Goal: Task Accomplishment & Management: Manage account settings

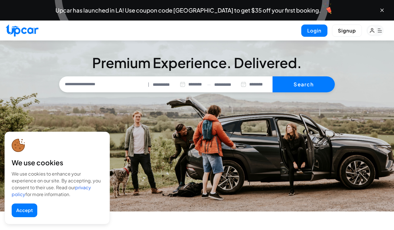
select select "********"
click at [316, 33] on button "Login" at bounding box center [314, 30] width 26 height 12
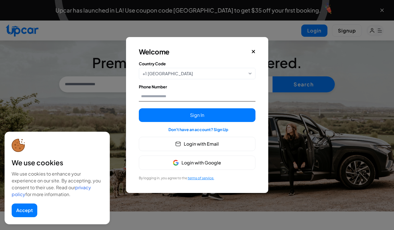
click at [185, 95] on input "Phone Number" at bounding box center [197, 96] width 117 height 11
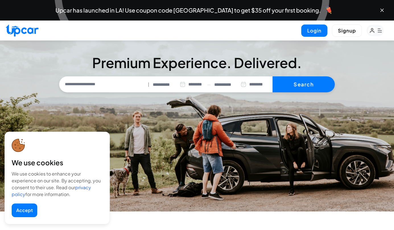
click at [24, 208] on button "Accept" at bounding box center [25, 210] width 26 height 14
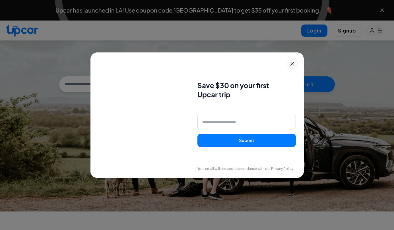
click at [292, 62] on icon at bounding box center [292, 63] width 7 height 7
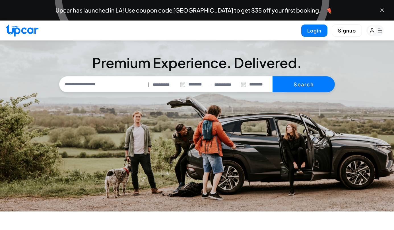
click at [311, 30] on button "Login" at bounding box center [314, 30] width 26 height 12
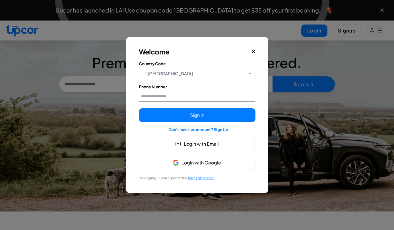
click at [162, 97] on input "Phone Number" at bounding box center [197, 96] width 117 height 11
type input "****"
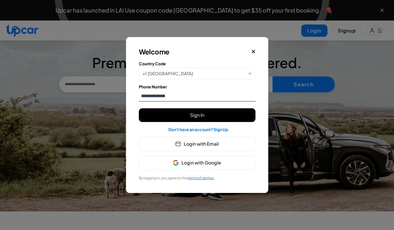
type input "**********"
click at [181, 117] on button "Sign In" at bounding box center [197, 115] width 117 height 14
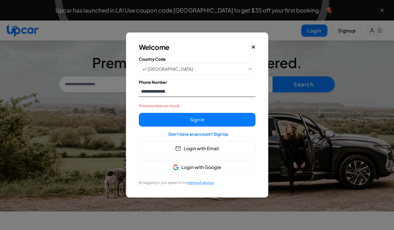
click at [176, 92] on input "**********" at bounding box center [197, 91] width 117 height 11
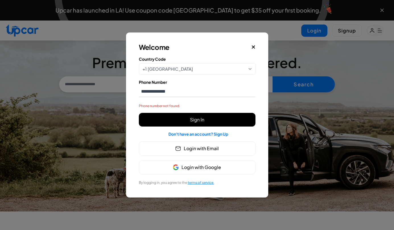
click at [173, 119] on button "Sign In" at bounding box center [197, 120] width 117 height 14
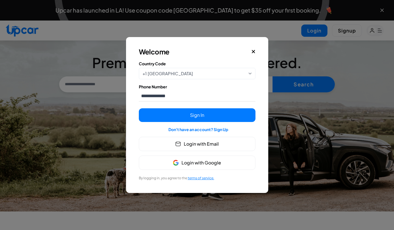
click at [202, 161] on span "Login with Google" at bounding box center [201, 162] width 40 height 7
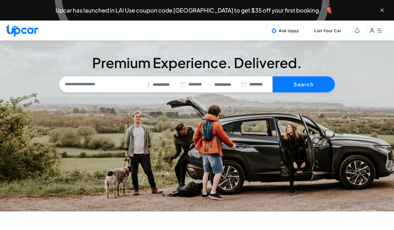
select select "********"
click at [374, 30] on rect "button" at bounding box center [372, 30] width 9 height 9
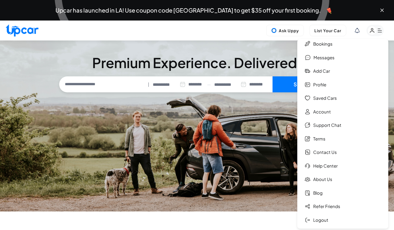
scroll to position [5, 0]
click at [323, 111] on link "Account" at bounding box center [342, 112] width 85 height 12
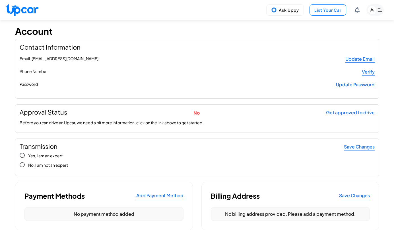
click at [329, 12] on button "List Your Car" at bounding box center [327, 9] width 37 height 11
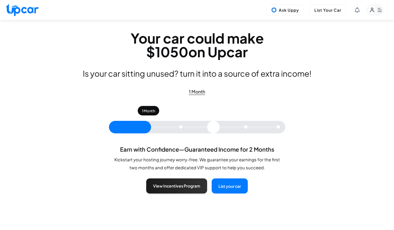
click at [374, 10] on rect "button" at bounding box center [372, 10] width 9 height 9
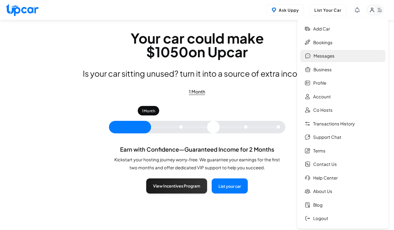
click at [320, 57] on link "Messages" at bounding box center [342, 56] width 85 height 12
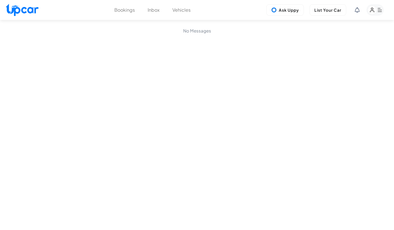
click at [375, 12] on rect "button" at bounding box center [372, 10] width 9 height 9
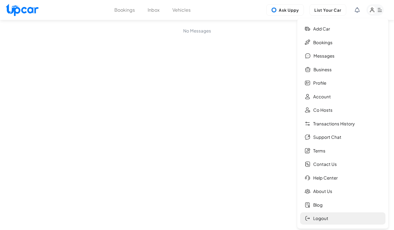
click at [317, 218] on link "Logout" at bounding box center [342, 218] width 85 height 12
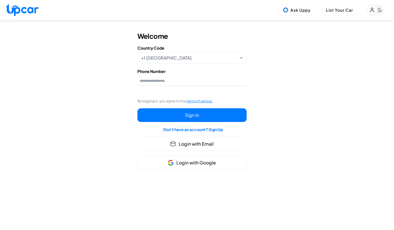
click at [205, 142] on span "Login with Email" at bounding box center [196, 143] width 35 height 7
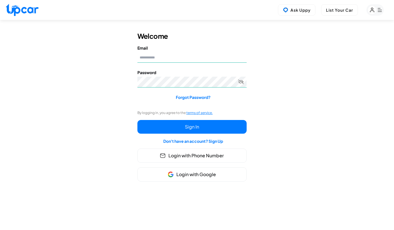
click at [192, 156] on span "Login with Phone Number" at bounding box center [195, 155] width 55 height 7
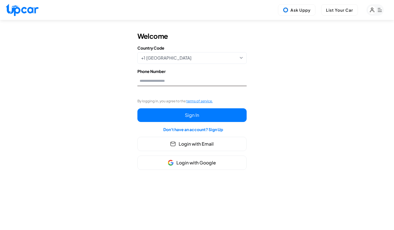
click at [154, 82] on input "Phone Number" at bounding box center [191, 80] width 109 height 11
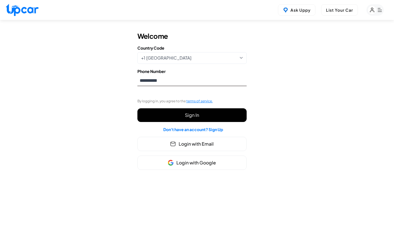
type input "**********"
click at [172, 115] on button "Sign In" at bounding box center [191, 115] width 109 height 14
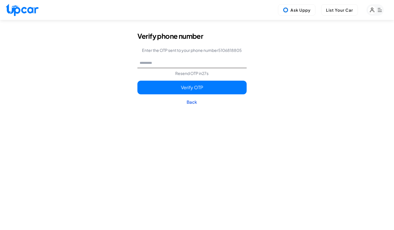
click at [165, 63] on input "text" at bounding box center [191, 62] width 109 height 11
type input "******"
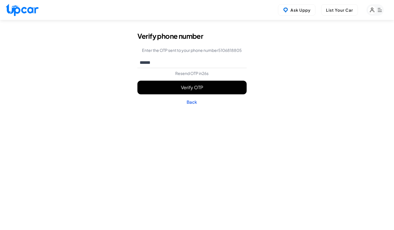
click at [173, 89] on button "Verify OTP" at bounding box center [191, 87] width 109 height 14
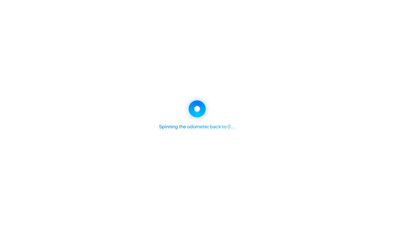
select select "********"
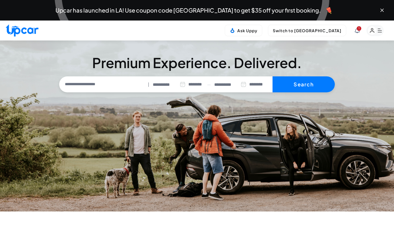
click at [373, 30] on rect "button" at bounding box center [372, 30] width 9 height 9
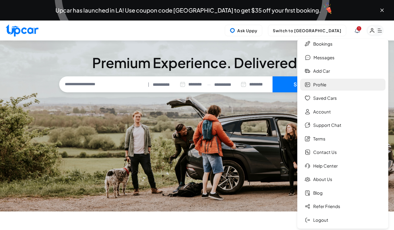
scroll to position [5, 0]
click at [359, 32] on icon at bounding box center [357, 30] width 5 height 5
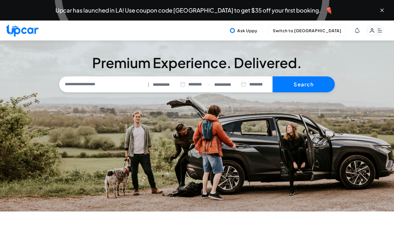
click at [356, 30] on div at bounding box center [197, 115] width 394 height 230
click at [321, 31] on button "Switch to Upper View" at bounding box center [307, 30] width 78 height 11
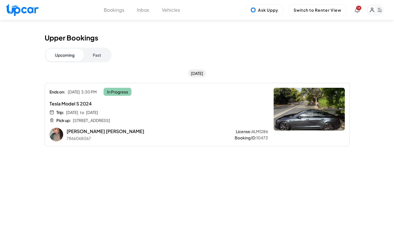
click at [168, 11] on button "Vehicles" at bounding box center [171, 10] width 18 height 7
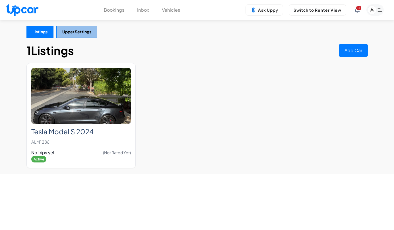
click at [76, 32] on button "Upper Settings" at bounding box center [76, 32] width 41 height 12
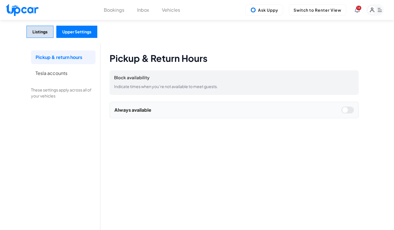
click at [75, 32] on button "Upper Settings" at bounding box center [76, 32] width 41 height 12
click at [165, 11] on button "Vehicles" at bounding box center [171, 10] width 18 height 7
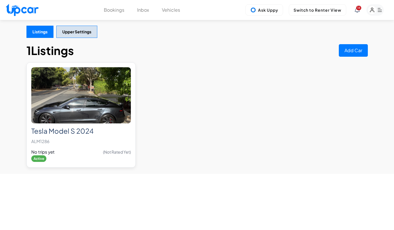
click at [95, 104] on img at bounding box center [81, 95] width 100 height 56
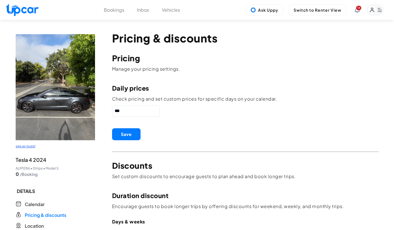
type input "*"
type input "**"
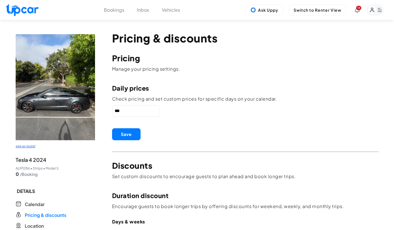
type input "**"
type input "*"
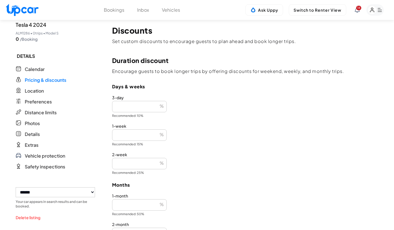
scroll to position [133, 0]
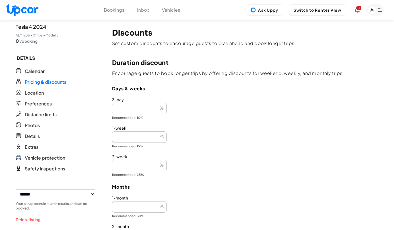
click at [378, 11] on rect "button" at bounding box center [374, 9] width 17 height 11
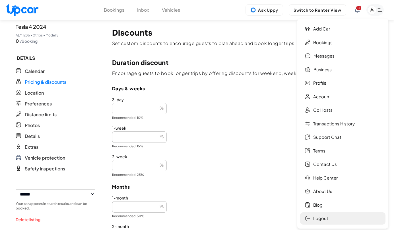
click at [326, 214] on link "Logout" at bounding box center [342, 218] width 85 height 12
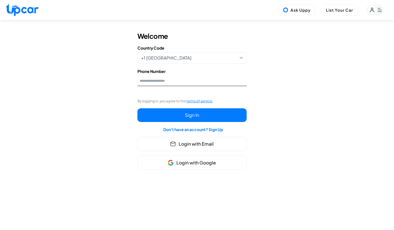
click at [172, 80] on input "Phone Number" at bounding box center [191, 80] width 109 height 11
type input "***"
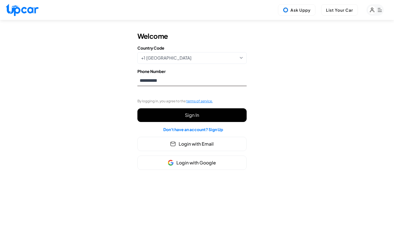
type input "**********"
click at [177, 115] on button "Sign In" at bounding box center [191, 115] width 109 height 14
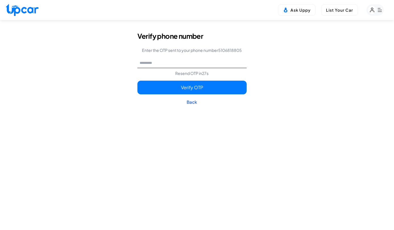
click at [174, 64] on input "text" at bounding box center [191, 62] width 109 height 11
type input "******"
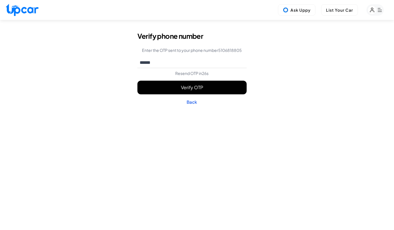
click at [185, 88] on button "Verify OTP" at bounding box center [191, 87] width 109 height 14
select select "********"
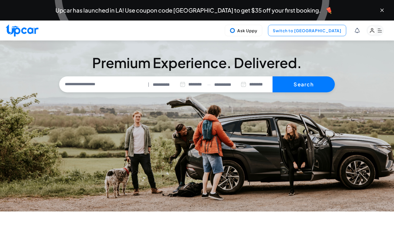
click at [317, 31] on button "Switch to Upper View" at bounding box center [307, 30] width 78 height 11
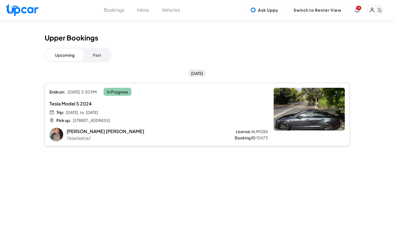
click at [168, 106] on span "Tesla Model S 2024" at bounding box center [139, 103] width 181 height 7
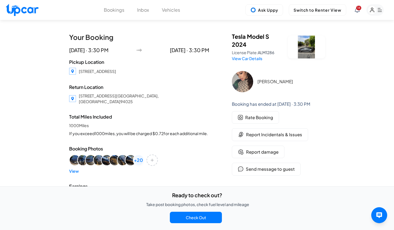
click at [169, 12] on button "Vehicles" at bounding box center [171, 10] width 18 height 7
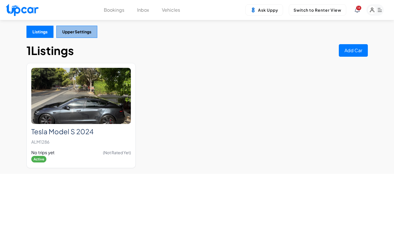
click at [79, 34] on button "Upper Settings" at bounding box center [76, 32] width 41 height 12
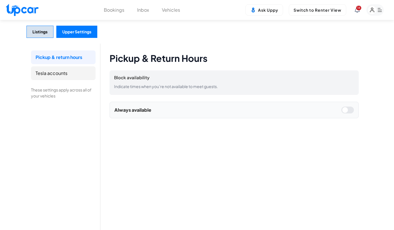
click at [59, 75] on li "Tesla accounts" at bounding box center [63, 73] width 65 height 14
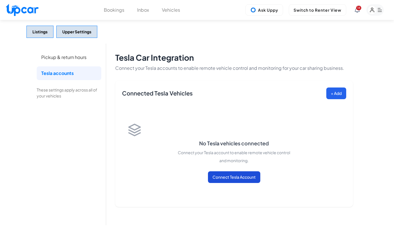
click at [228, 176] on button "Connect Tesla Account" at bounding box center [234, 177] width 52 height 12
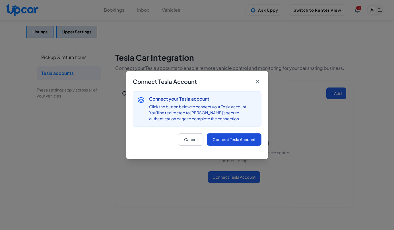
click at [238, 143] on button "Connect Tesla Account" at bounding box center [234, 139] width 55 height 12
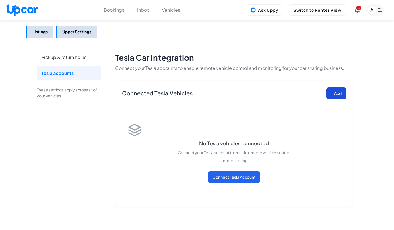
click at [335, 94] on button "+ Add" at bounding box center [336, 93] width 20 height 12
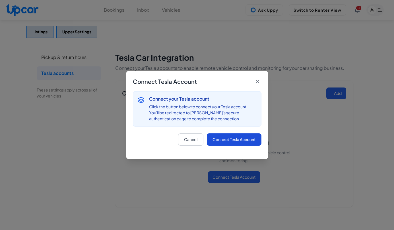
click at [231, 135] on button "Connect Tesla Account" at bounding box center [234, 139] width 55 height 12
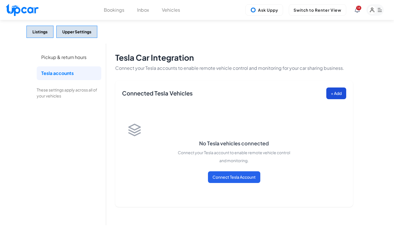
click at [333, 93] on button "+ Add" at bounding box center [336, 93] width 20 height 12
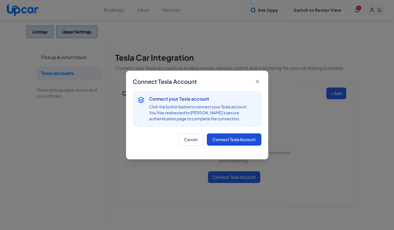
click at [239, 141] on button "Connect Tesla Account" at bounding box center [234, 139] width 55 height 12
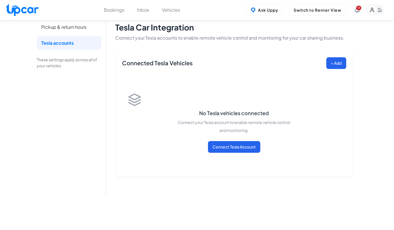
scroll to position [26, 0]
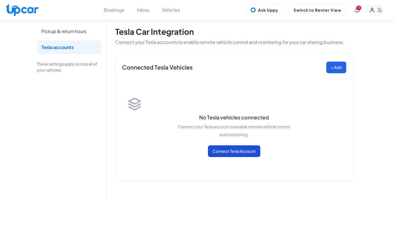
click at [235, 151] on button "Connect Tesla Account" at bounding box center [234, 151] width 52 height 12
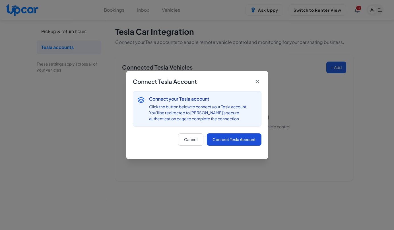
click at [236, 141] on button "Connect Tesla Account" at bounding box center [234, 139] width 55 height 12
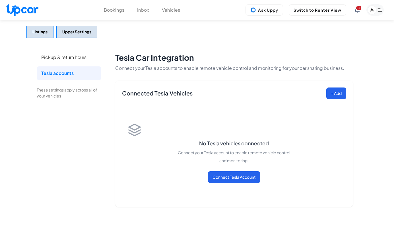
scroll to position [0, 0]
click at [334, 93] on button "+ Add" at bounding box center [336, 93] width 20 height 12
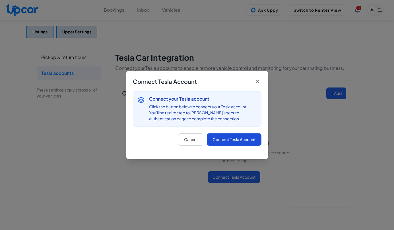
click at [242, 139] on button "Connect Tesla Account" at bounding box center [234, 139] width 55 height 12
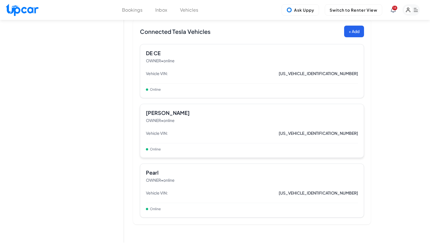
scroll to position [83, 0]
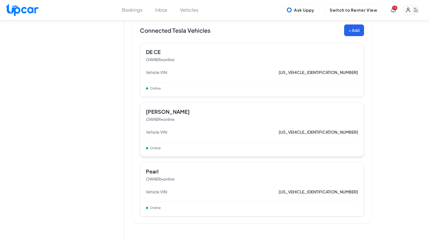
click at [259, 128] on div "Vehicle VIN: [US_VEHICLE_IDENTIFICATION_NUMBER]" at bounding box center [252, 132] width 212 height 11
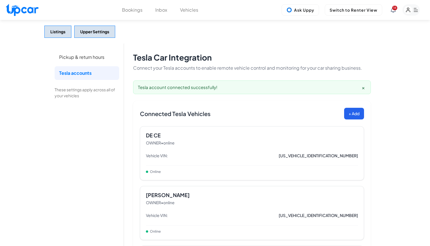
scroll to position [0, 0]
click at [410, 10] on rect "button" at bounding box center [408, 10] width 9 height 9
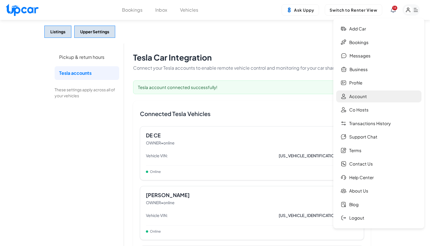
click at [356, 94] on link "Account" at bounding box center [378, 96] width 85 height 12
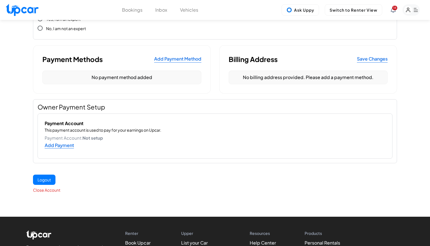
scroll to position [137, 0]
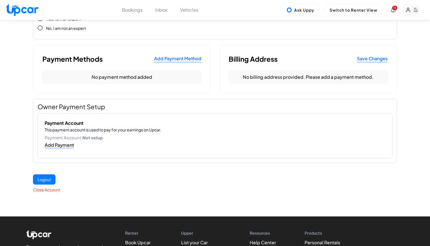
click at [62, 145] on link "Add Payment" at bounding box center [59, 145] width 29 height 6
